Goal: Navigation & Orientation: Find specific page/section

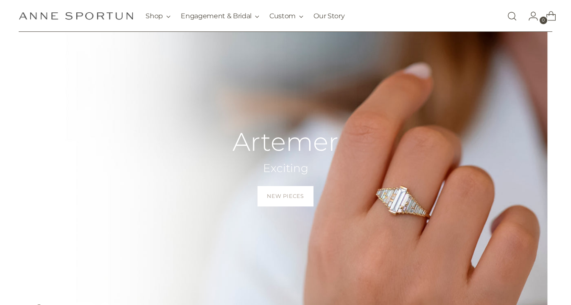
scroll to position [6, 0]
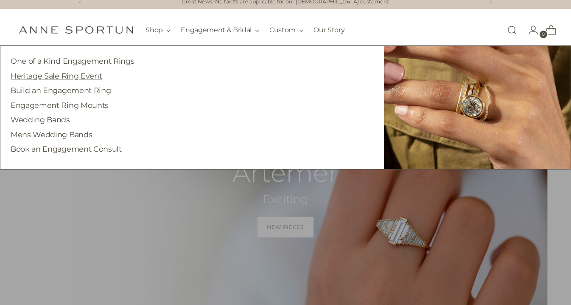
click at [84, 78] on link "Heritage Sale Ring Event" at bounding box center [56, 75] width 91 height 9
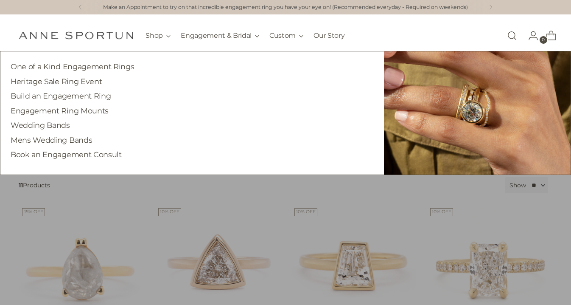
click at [86, 109] on link "Engagement Ring Mounts" at bounding box center [60, 110] width 98 height 9
